Goal: Navigation & Orientation: Find specific page/section

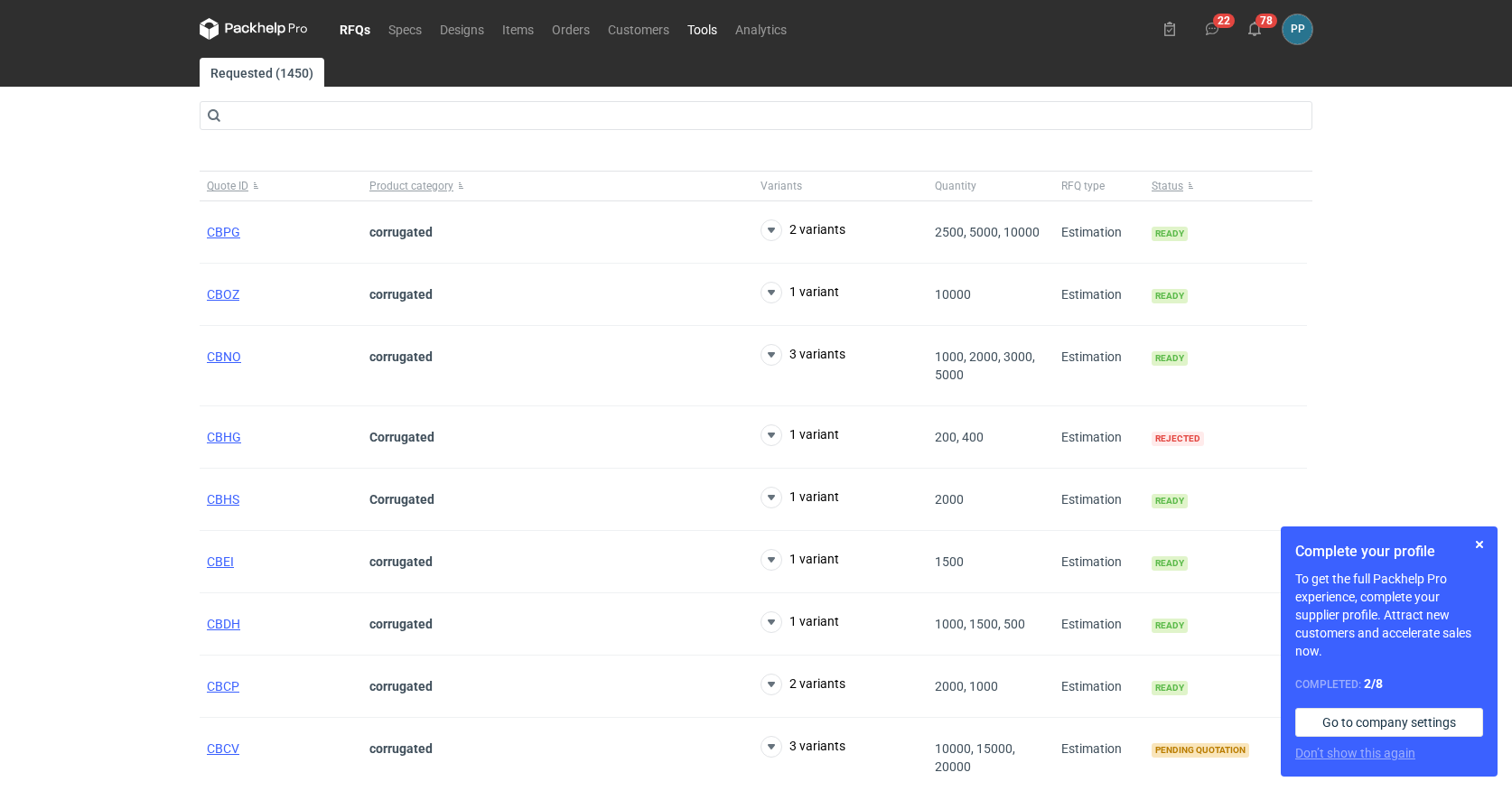
click at [702, 26] on link "Tools" at bounding box center [702, 29] width 48 height 22
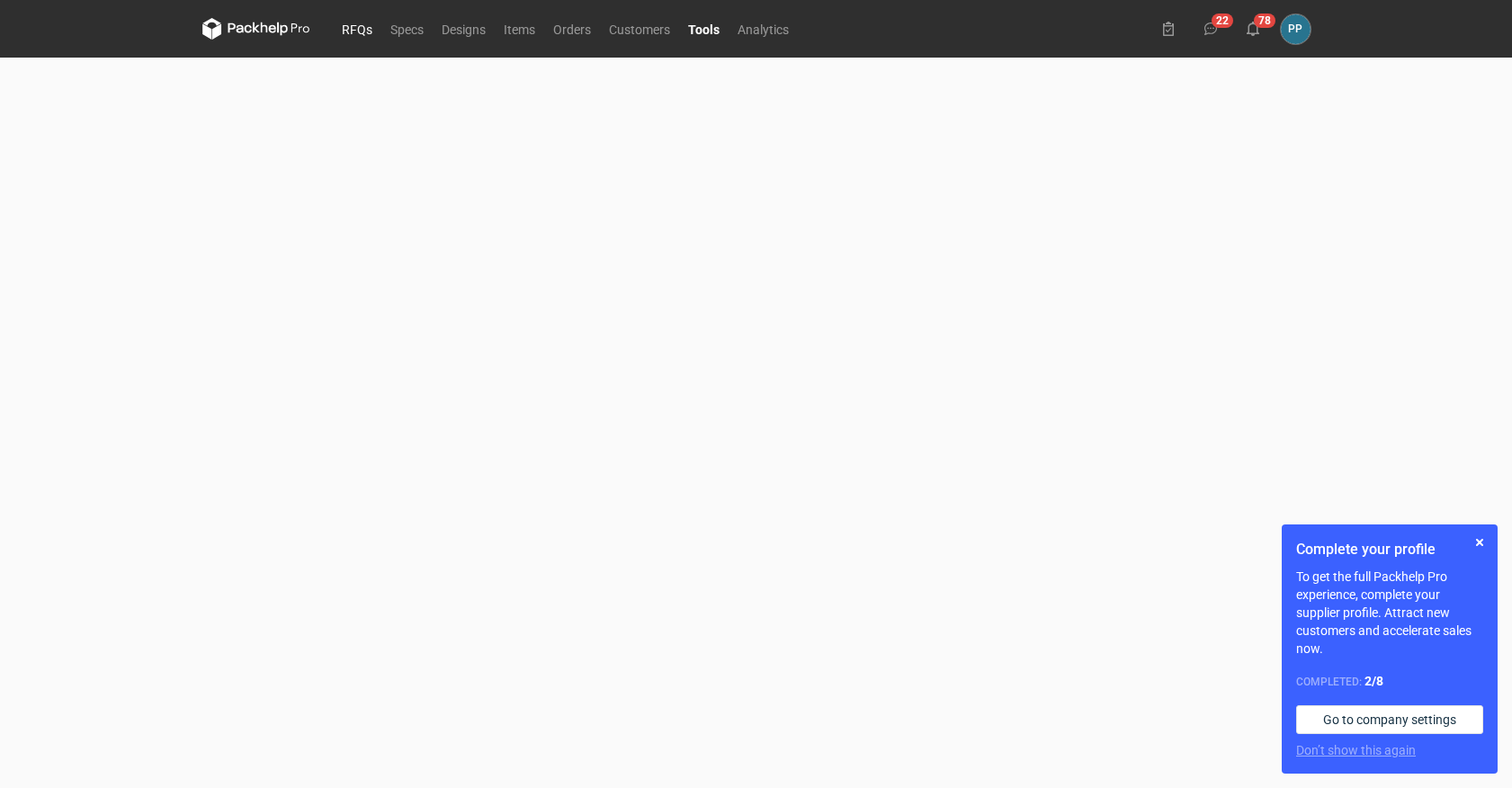
click at [348, 27] on link "RFQs" at bounding box center [356, 29] width 48 height 22
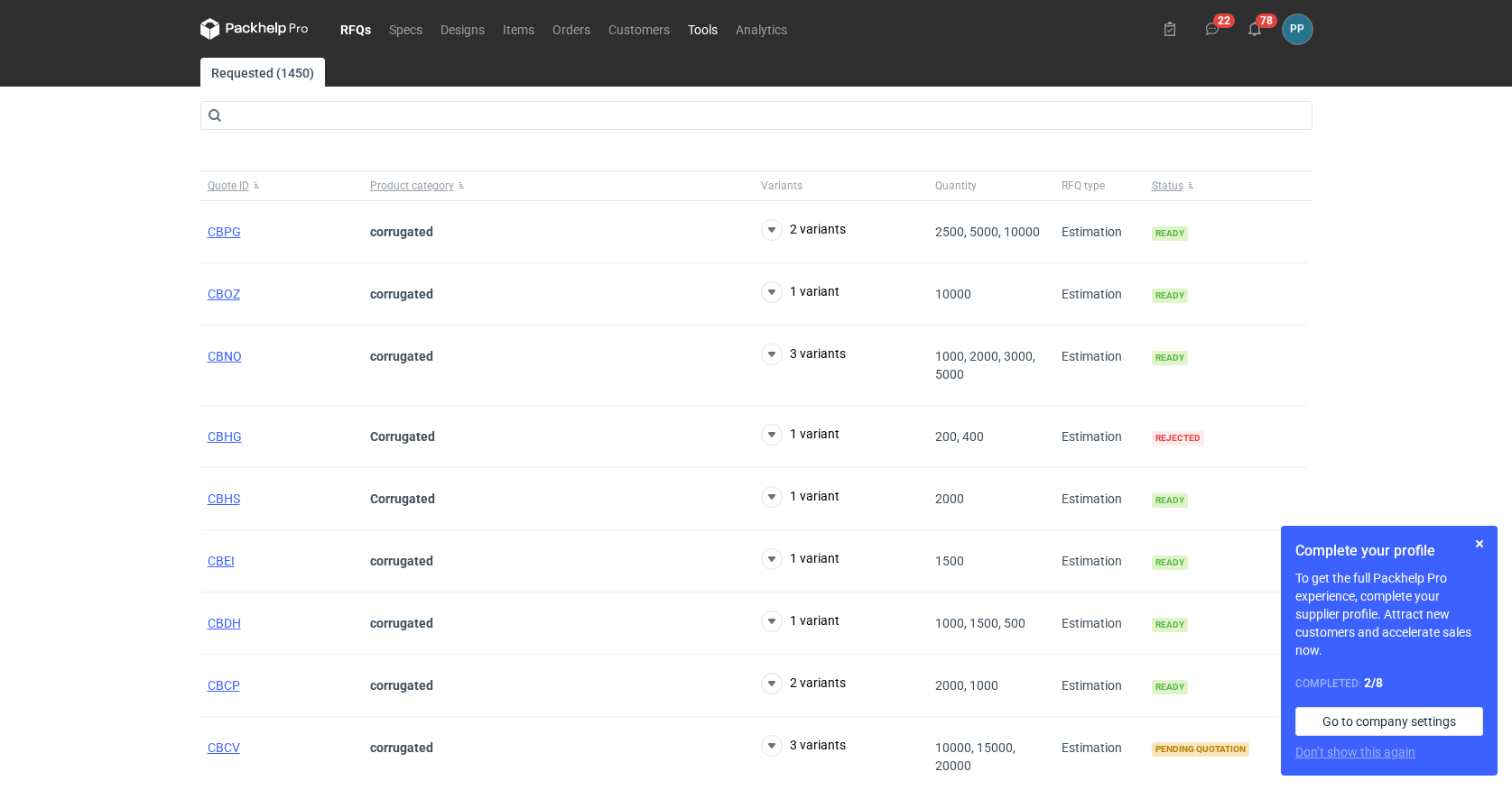
click at [711, 33] on link "Tools" at bounding box center [703, 29] width 48 height 22
click at [693, 33] on link "Tools" at bounding box center [702, 29] width 48 height 22
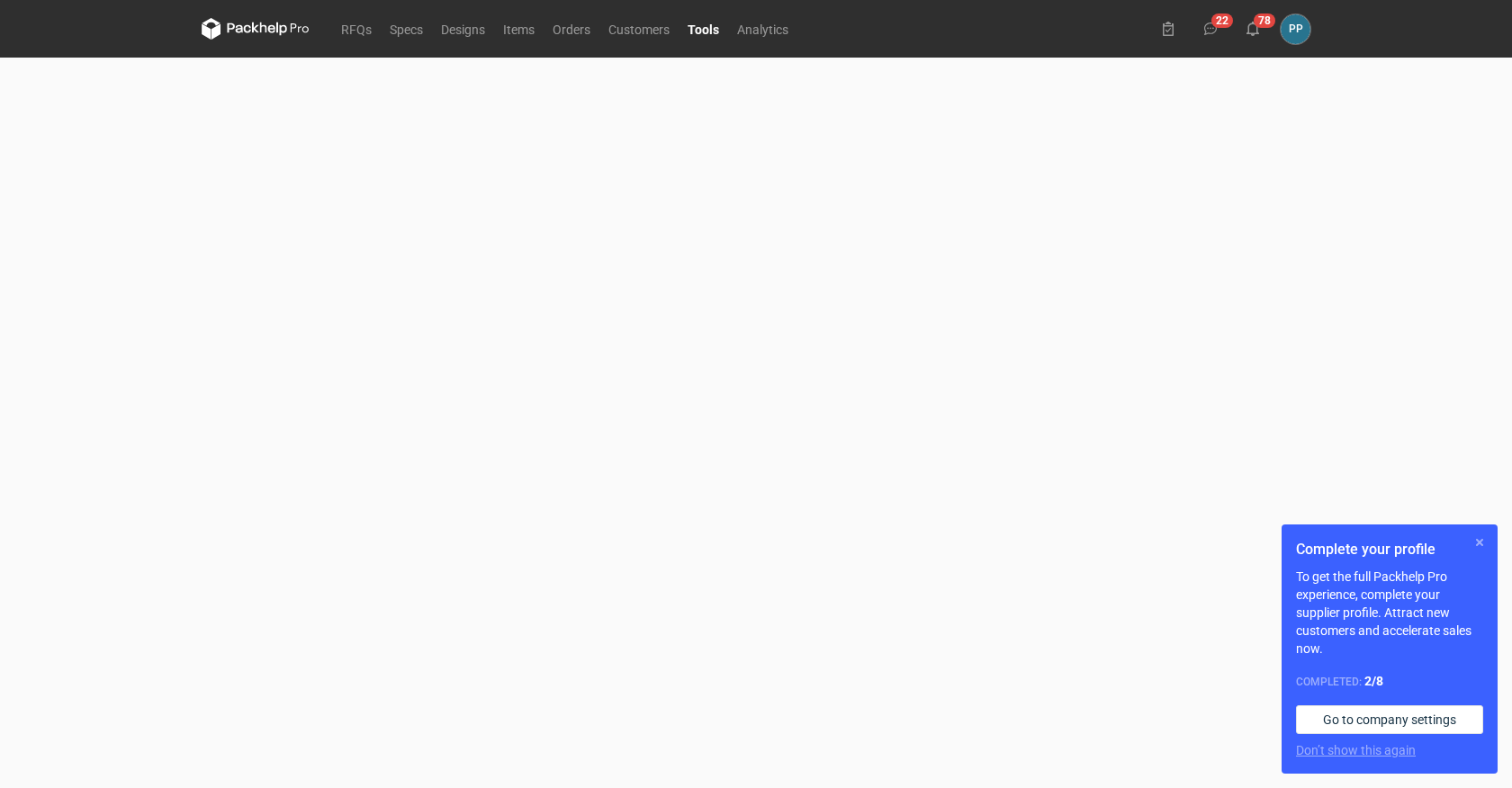
click at [1480, 541] on button "button" at bounding box center [1480, 542] width 22 height 22
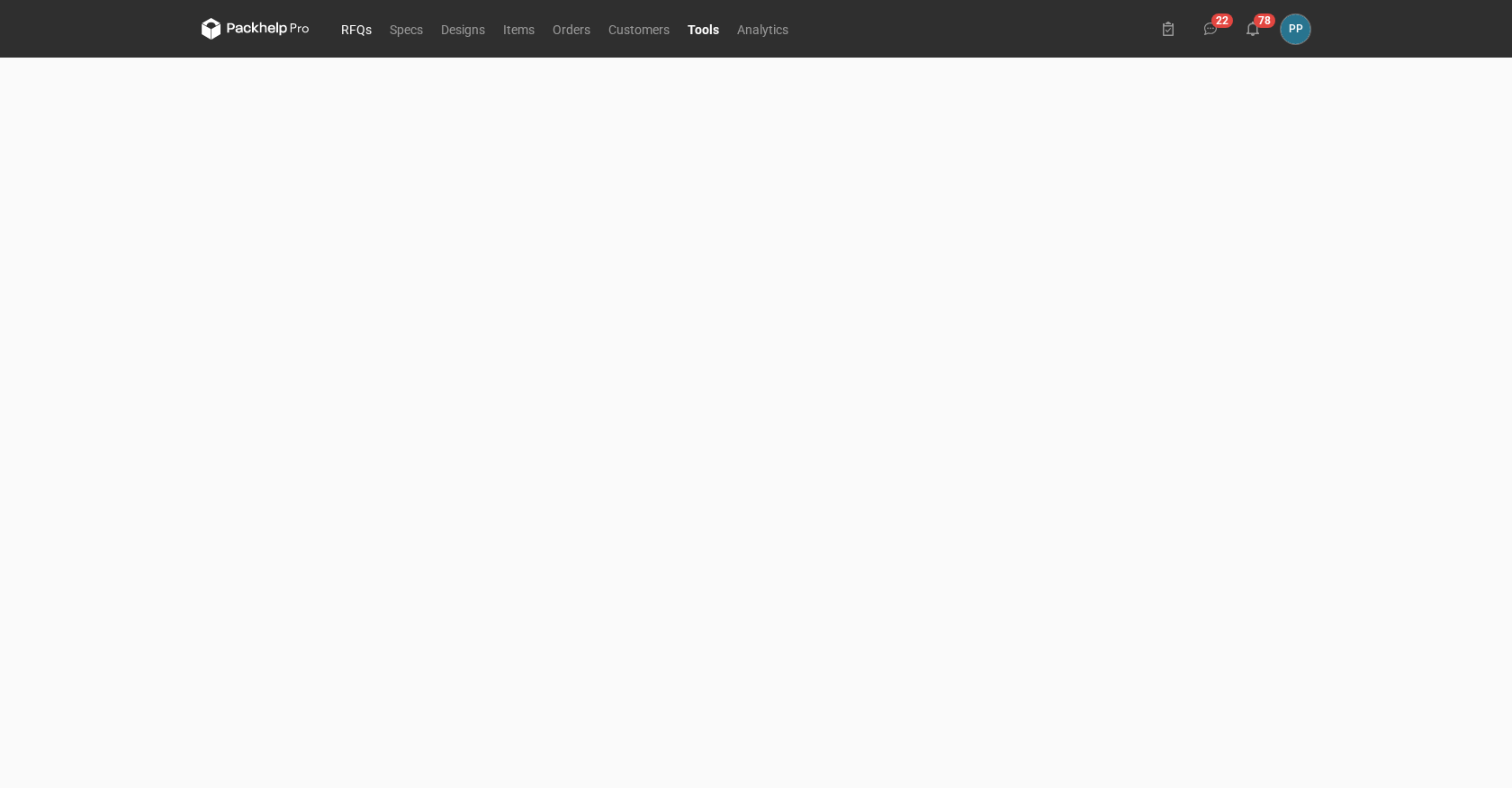
click at [351, 23] on link "RFQs" at bounding box center [356, 29] width 48 height 22
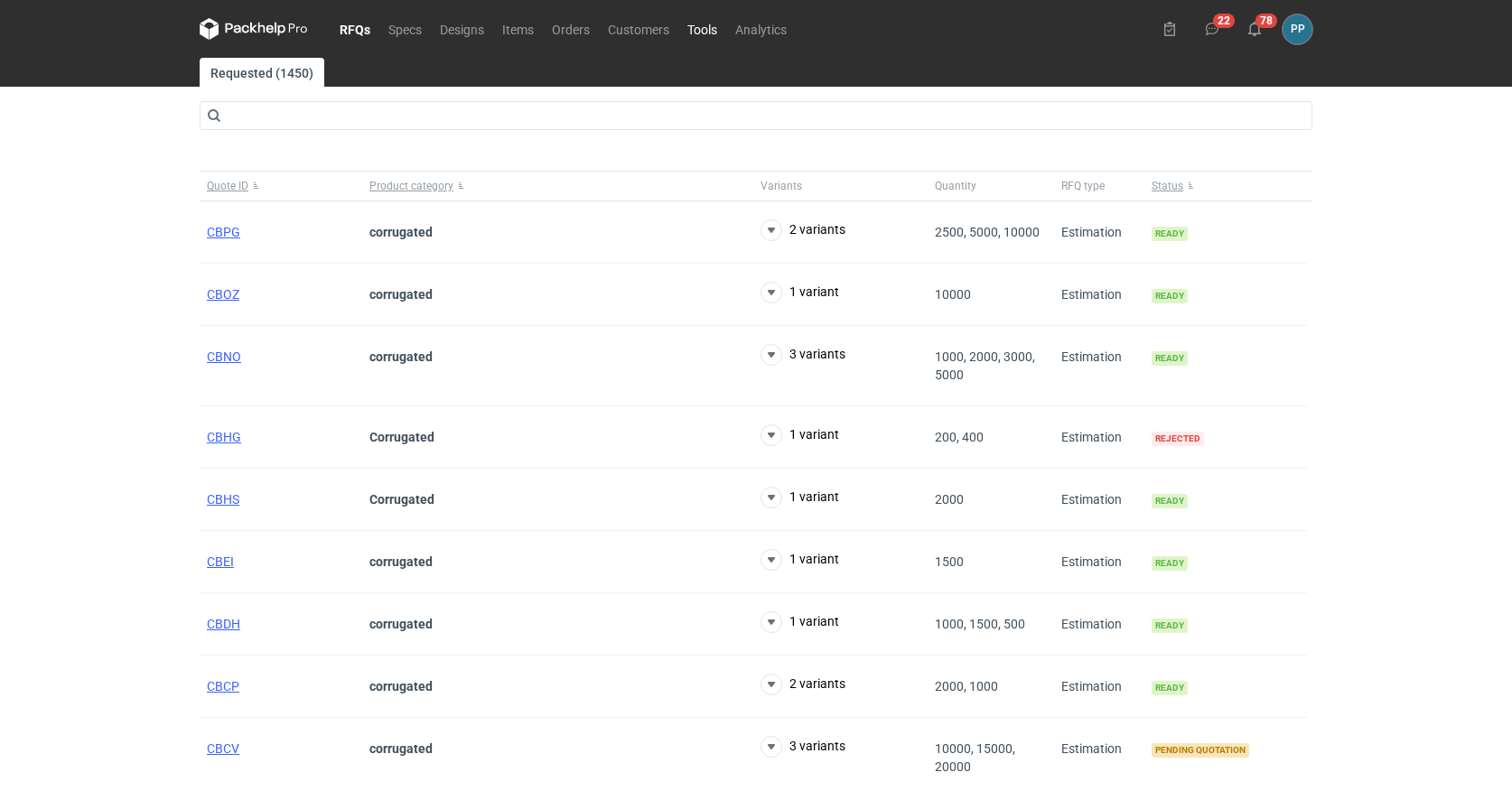
click at [706, 33] on link "Tools" at bounding box center [702, 29] width 48 height 22
